Goal: Task Accomplishment & Management: Use online tool/utility

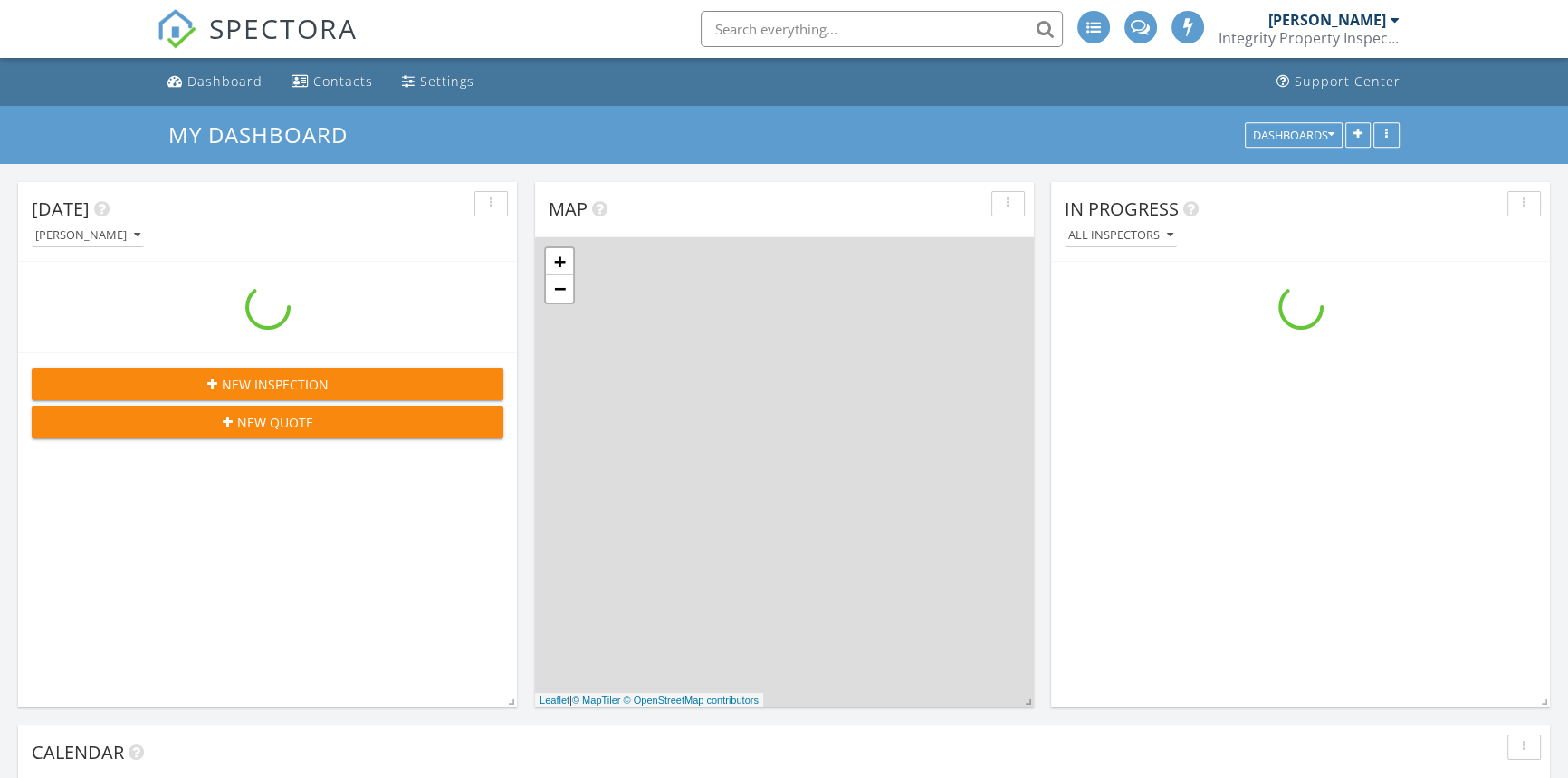
scroll to position [1674, 1593]
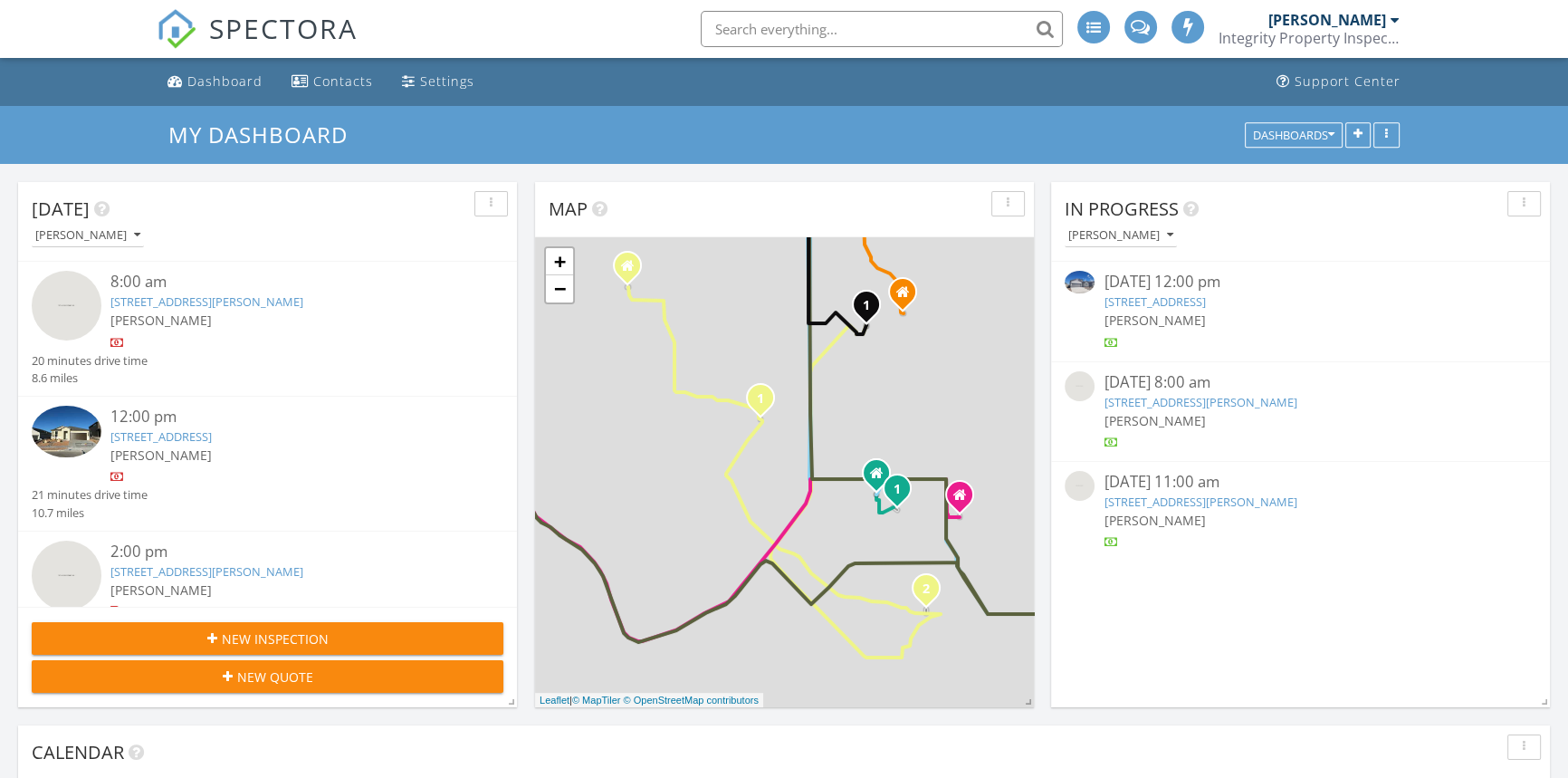
click at [260, 393] on div "8:00 am 133 Bonnie Trl, Sunland Park, NM 88008 Alberto Salinas 20 minutes drive…" at bounding box center [268, 329] width 499 height 135
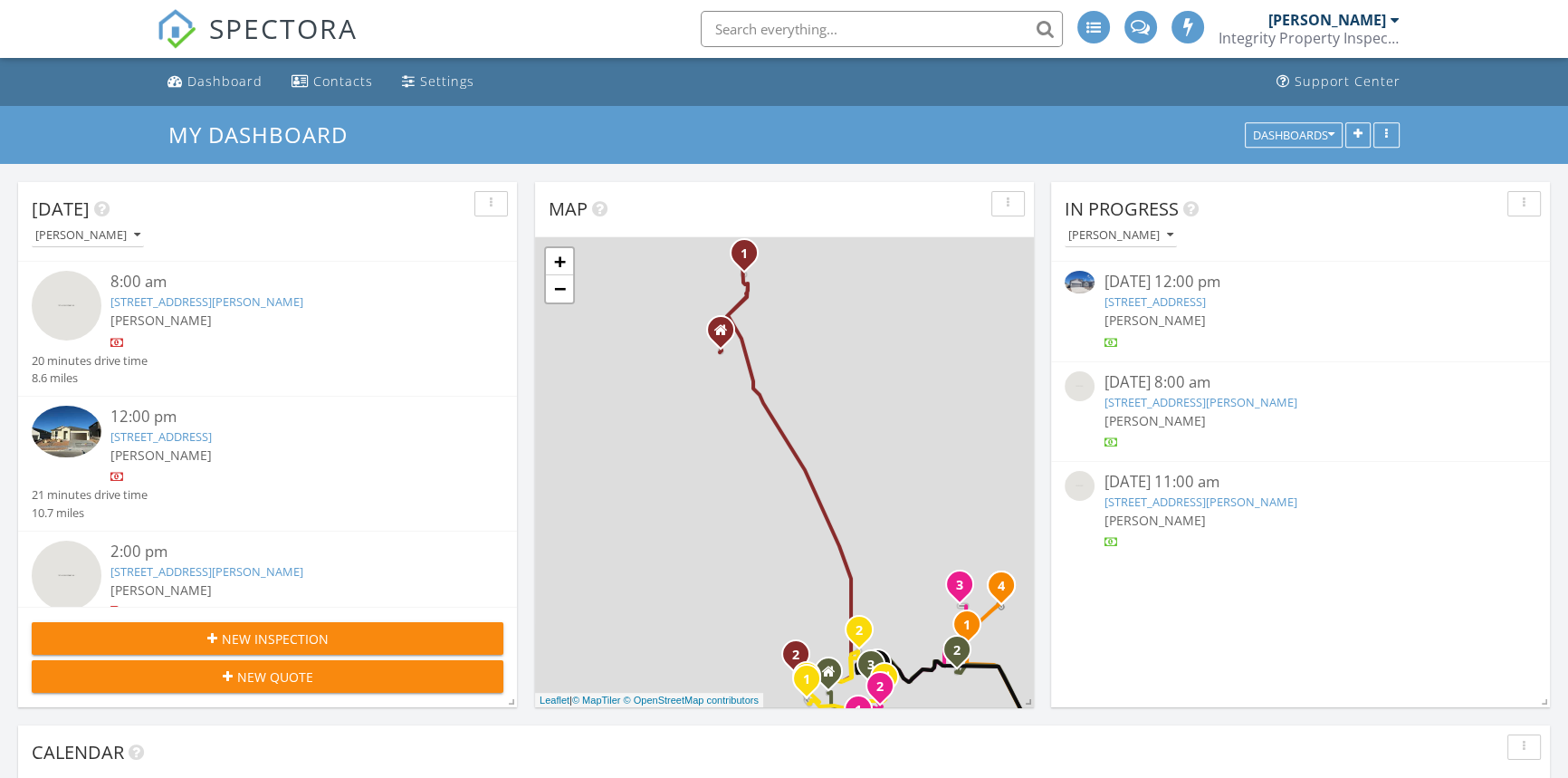
click at [268, 457] on div "[PERSON_NAME]" at bounding box center [287, 455] width 354 height 19
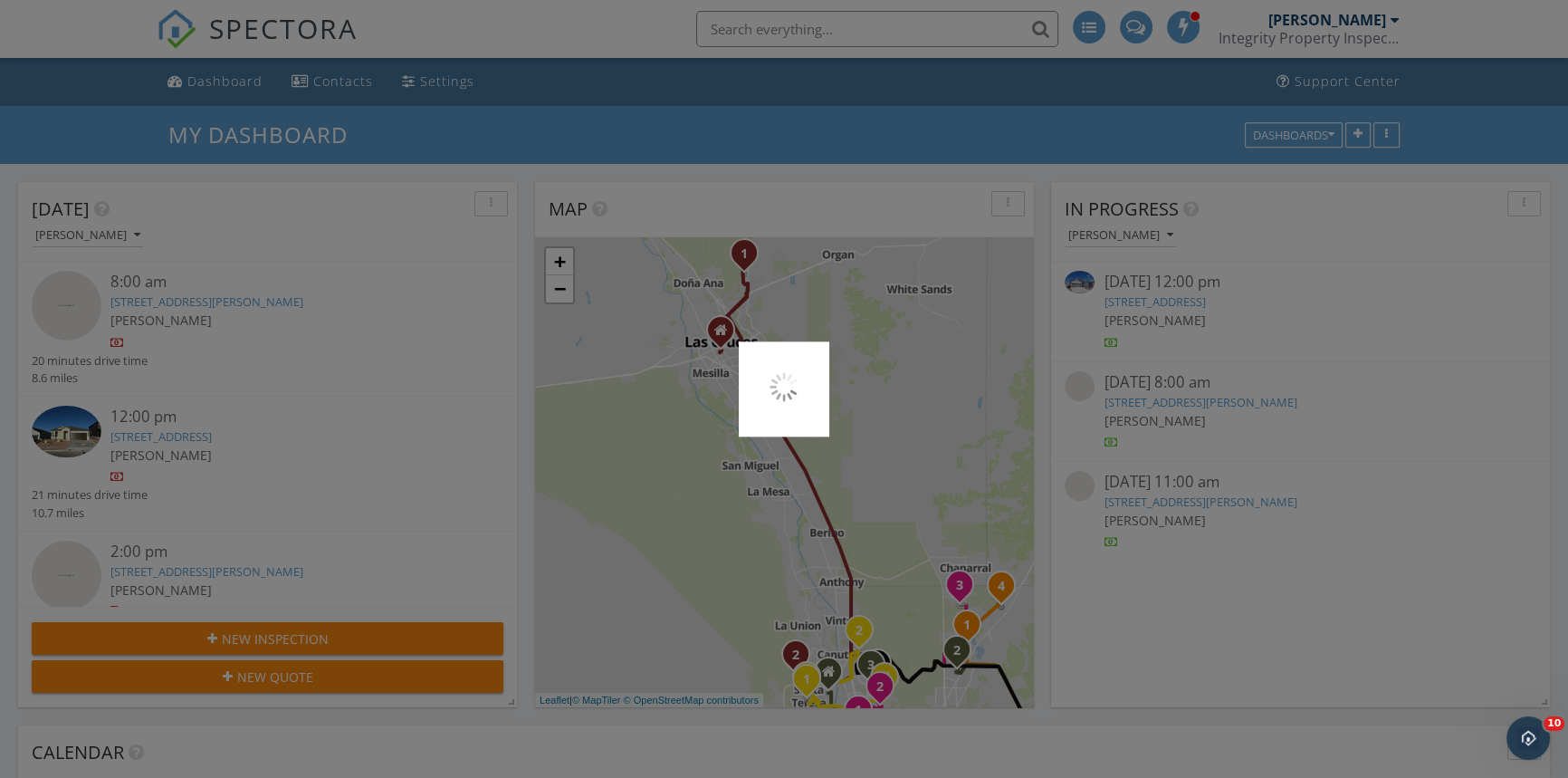
scroll to position [0, 0]
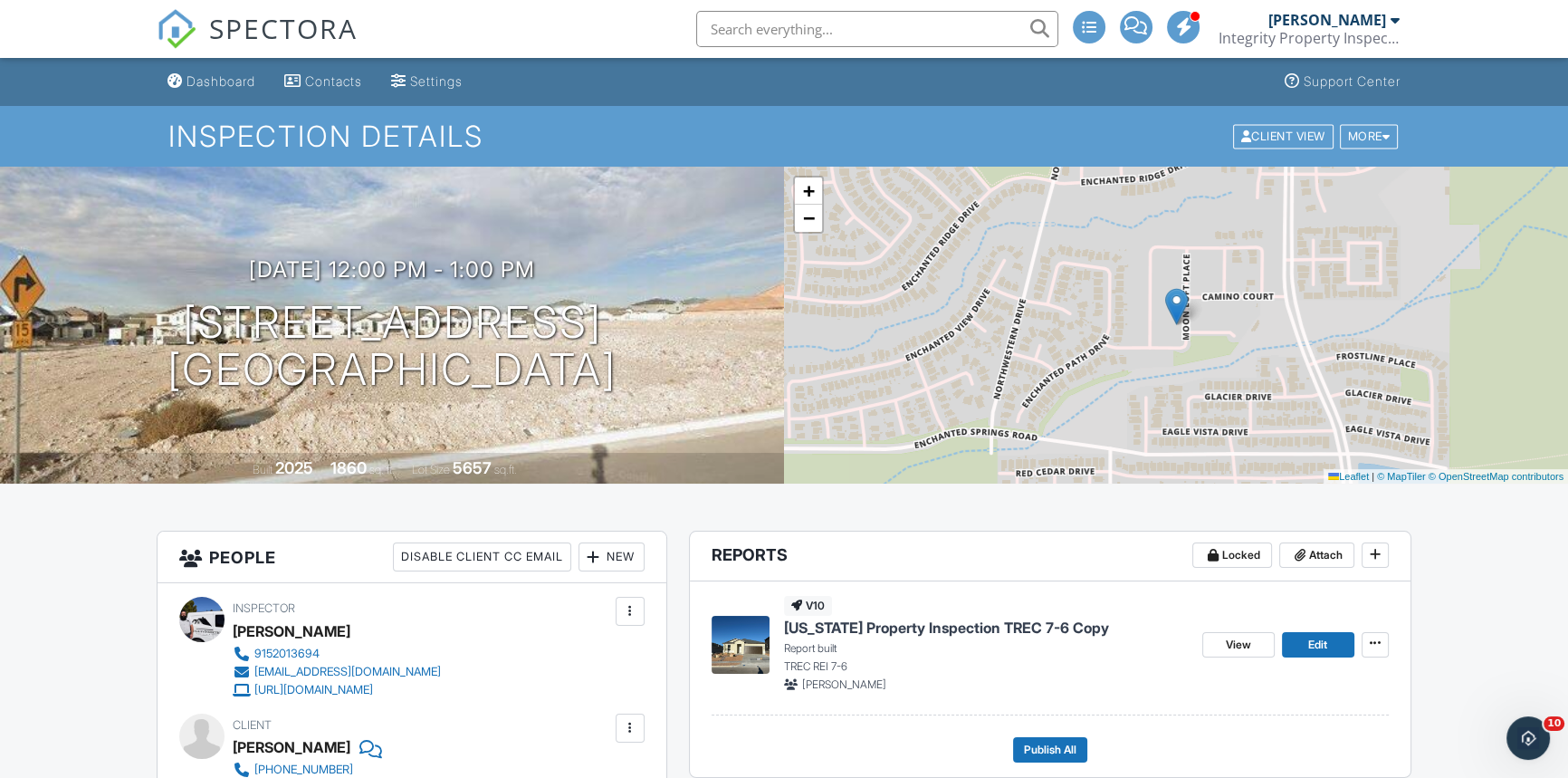
click at [777, 42] on input "text" at bounding box center [878, 29] width 363 height 36
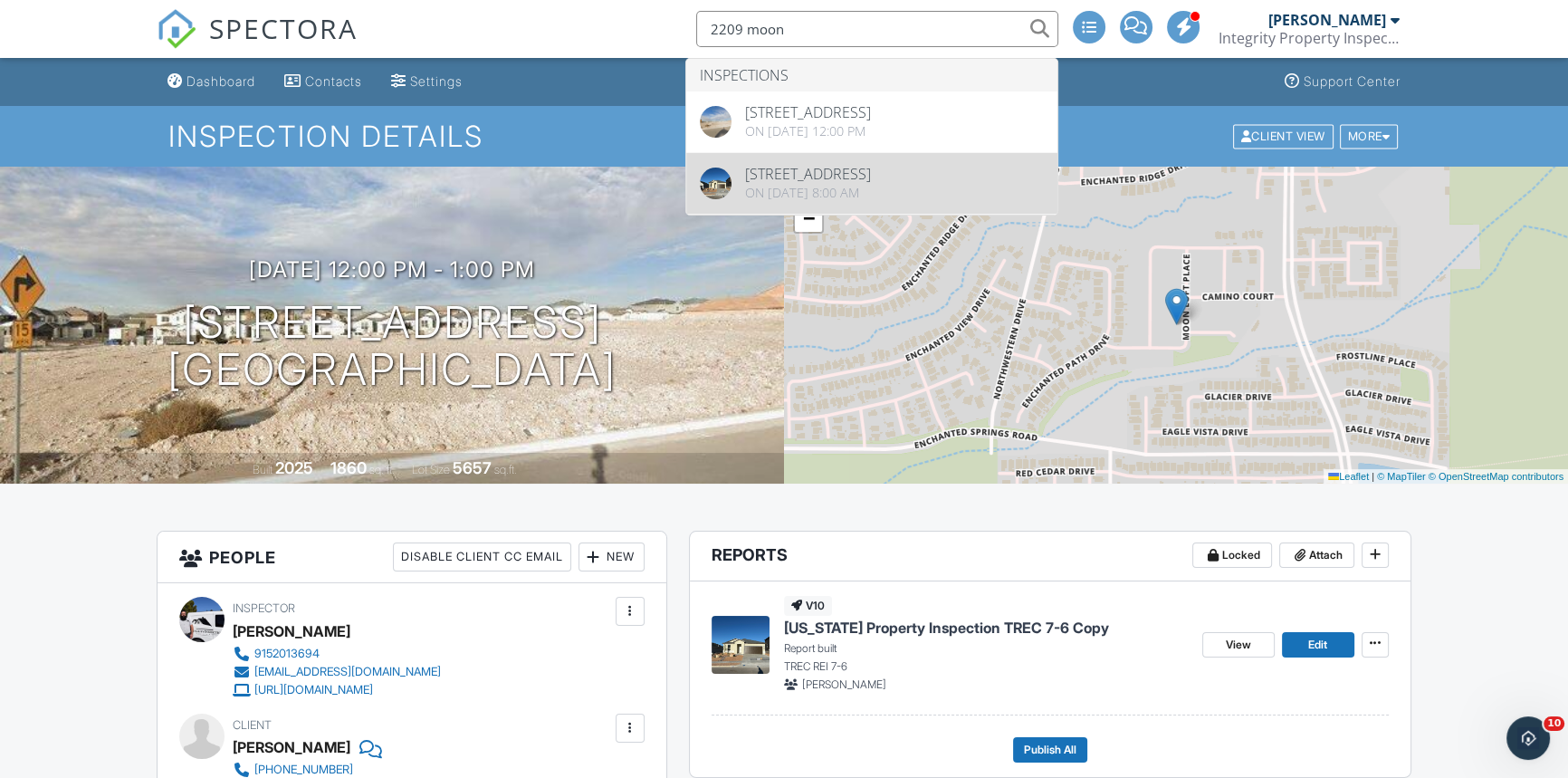
type input "2209 moon"
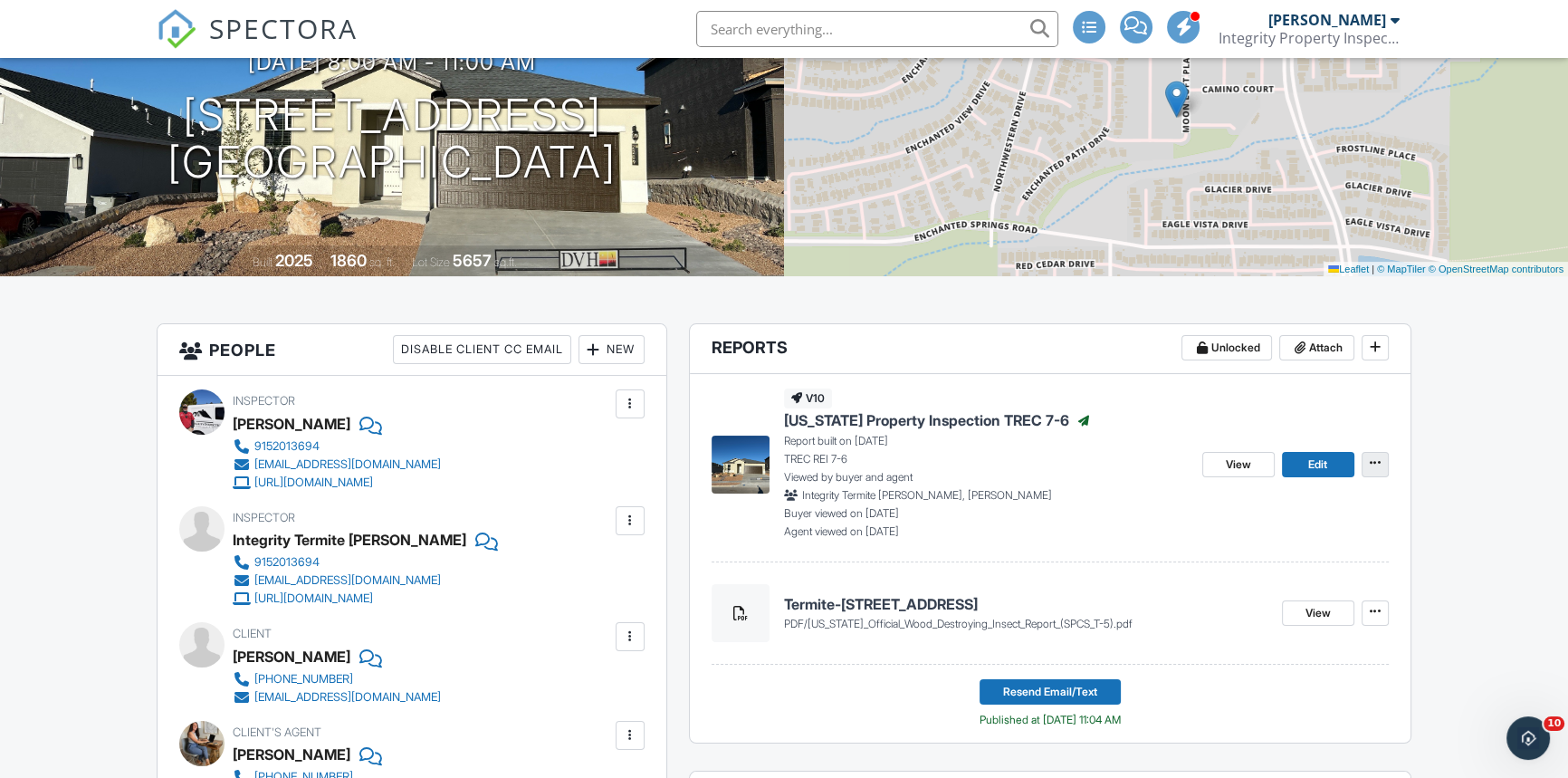
scroll to position [247, 0]
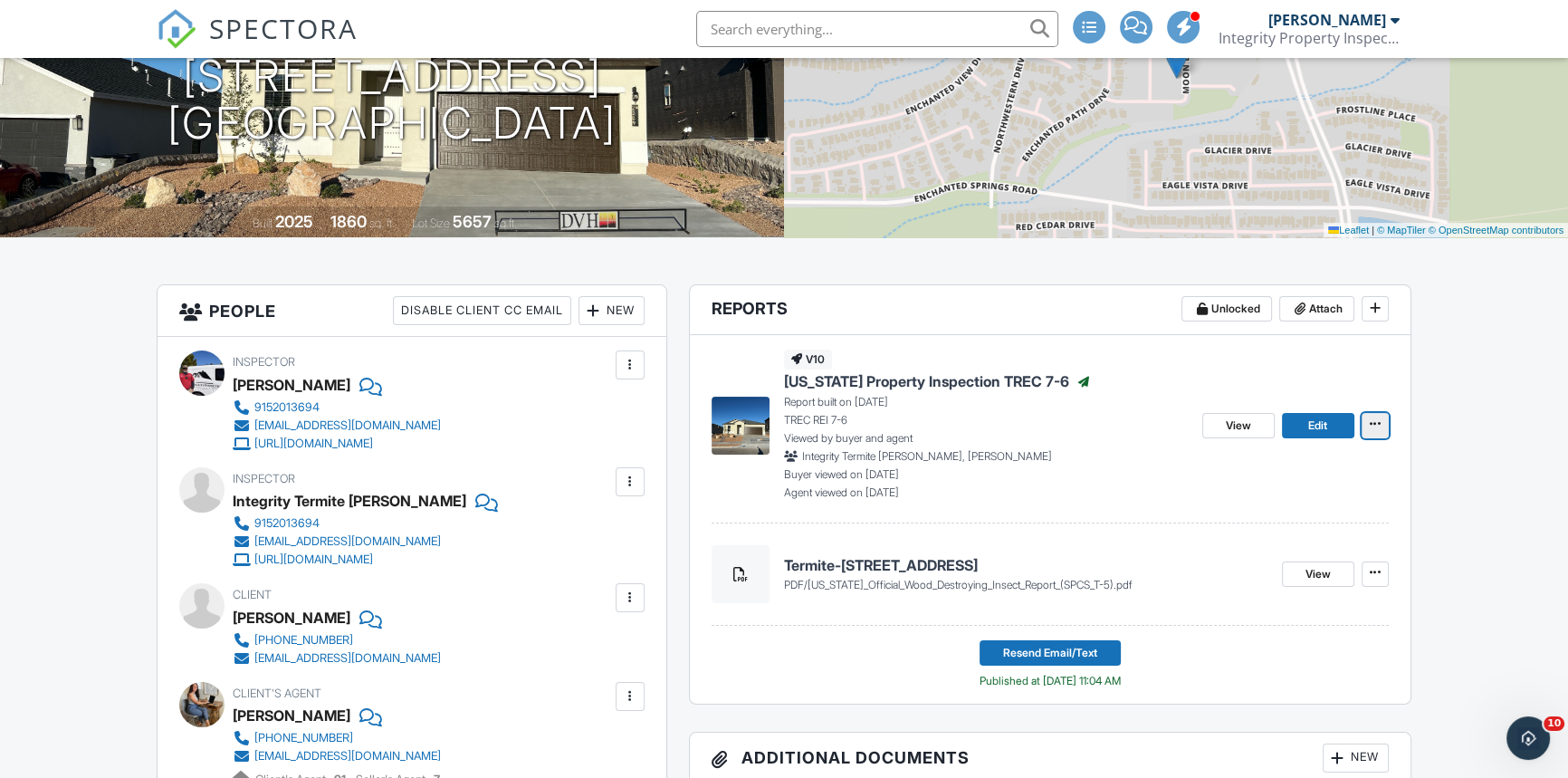
click at [1369, 426] on icon at bounding box center [1374, 423] width 11 height 12
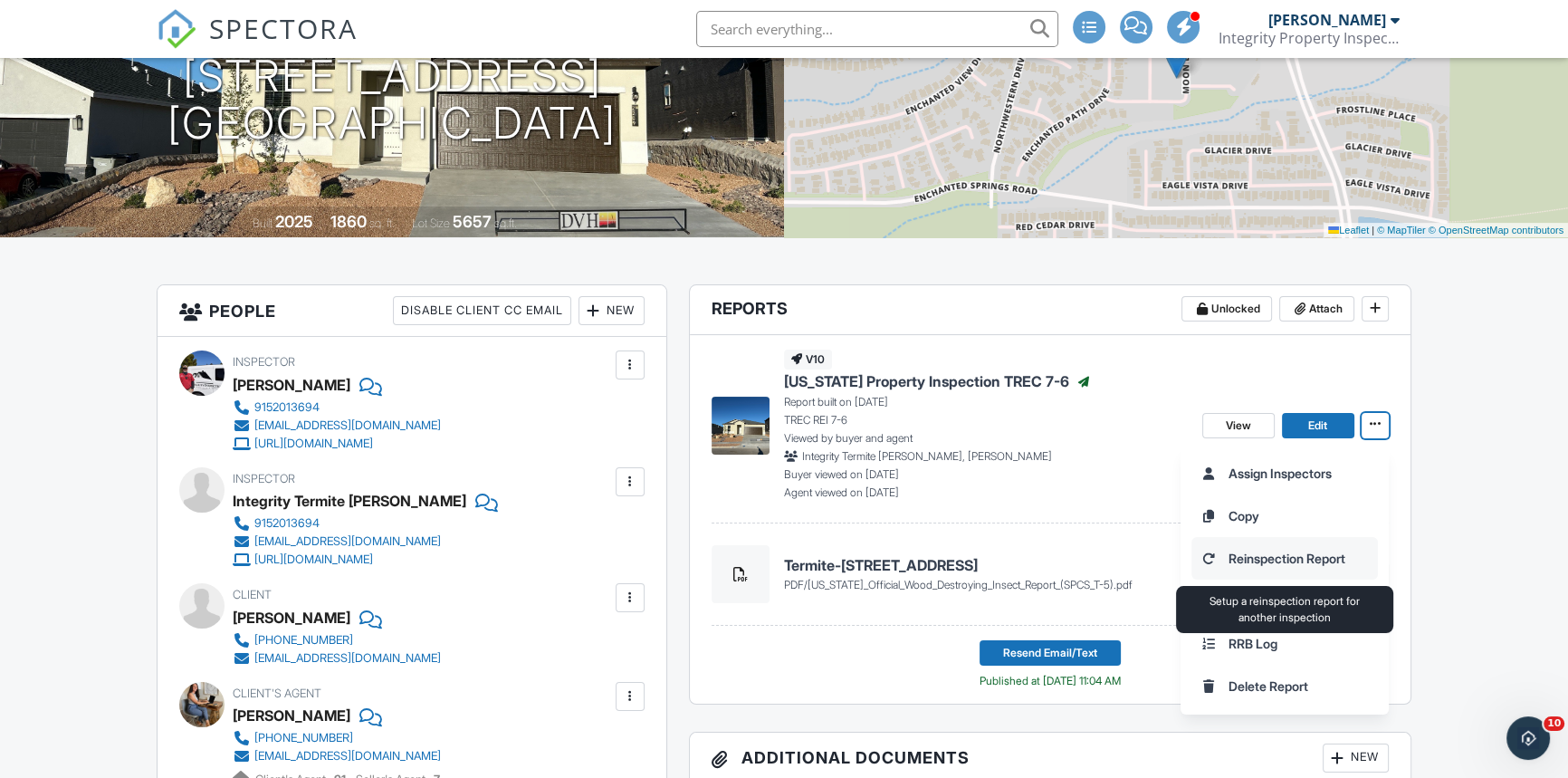
click at [1258, 558] on input "Reinspection Report" at bounding box center [1284, 558] width 185 height 40
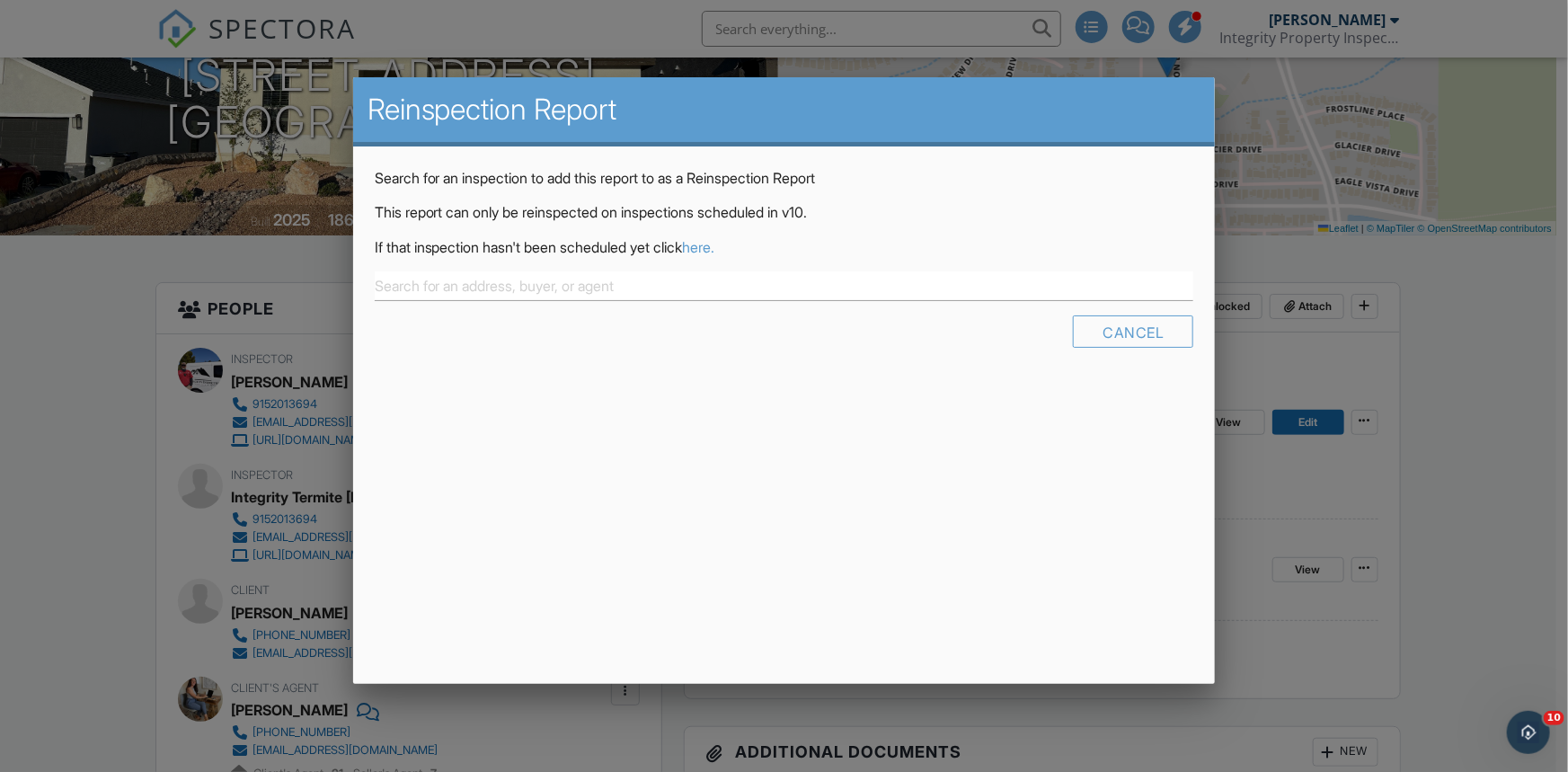
click at [517, 266] on div "Search for an inspection to add this report to as a Reinspection Report This re…" at bounding box center [784, 265] width 863 height 236
click at [533, 284] on input "text" at bounding box center [784, 286] width 820 height 30
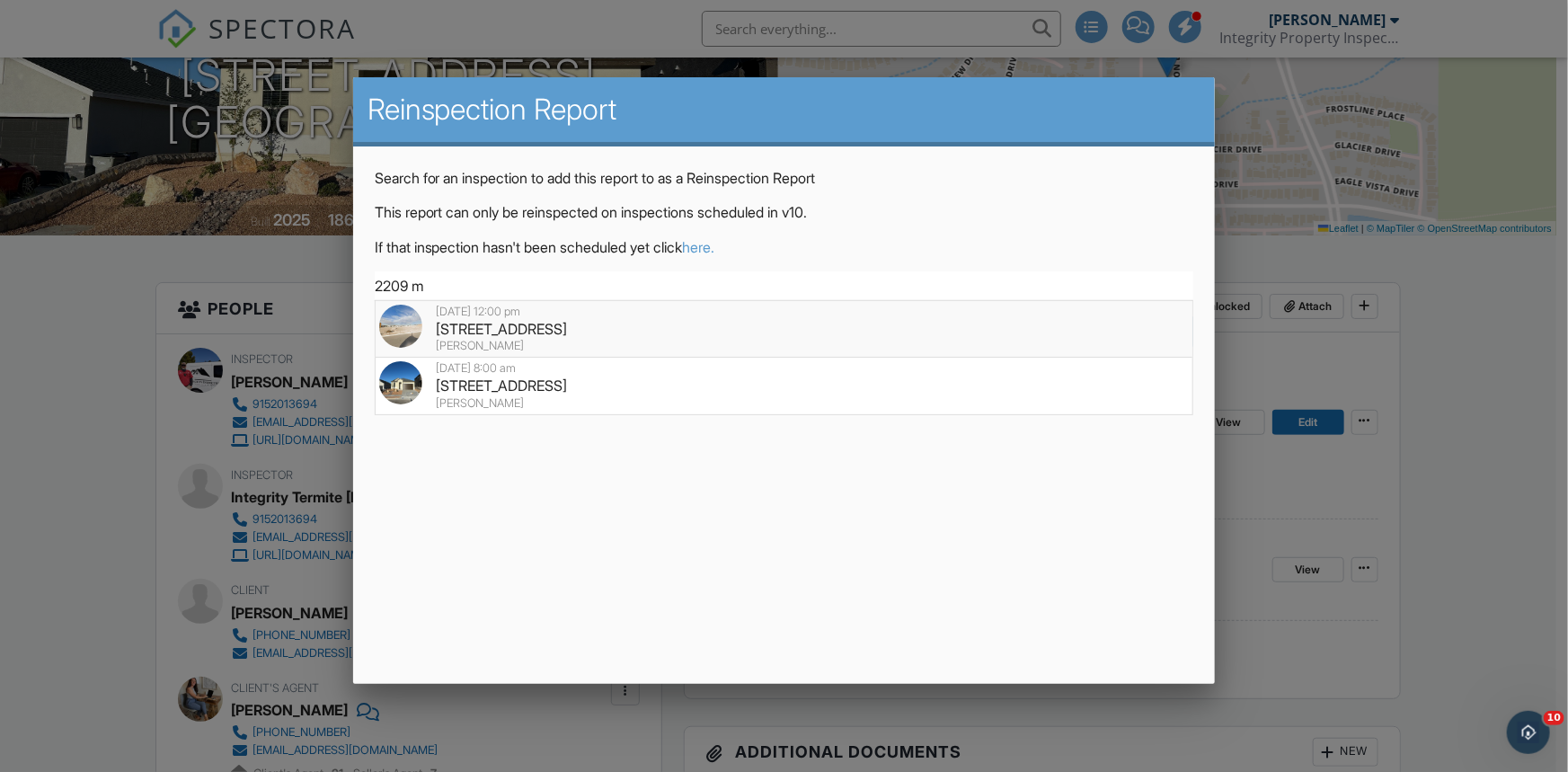
click at [530, 325] on div "[STREET_ADDRESS]" at bounding box center [784, 328] width 810 height 20
type input "[STREET_ADDRESS]"
